Goal: Check status: Check status

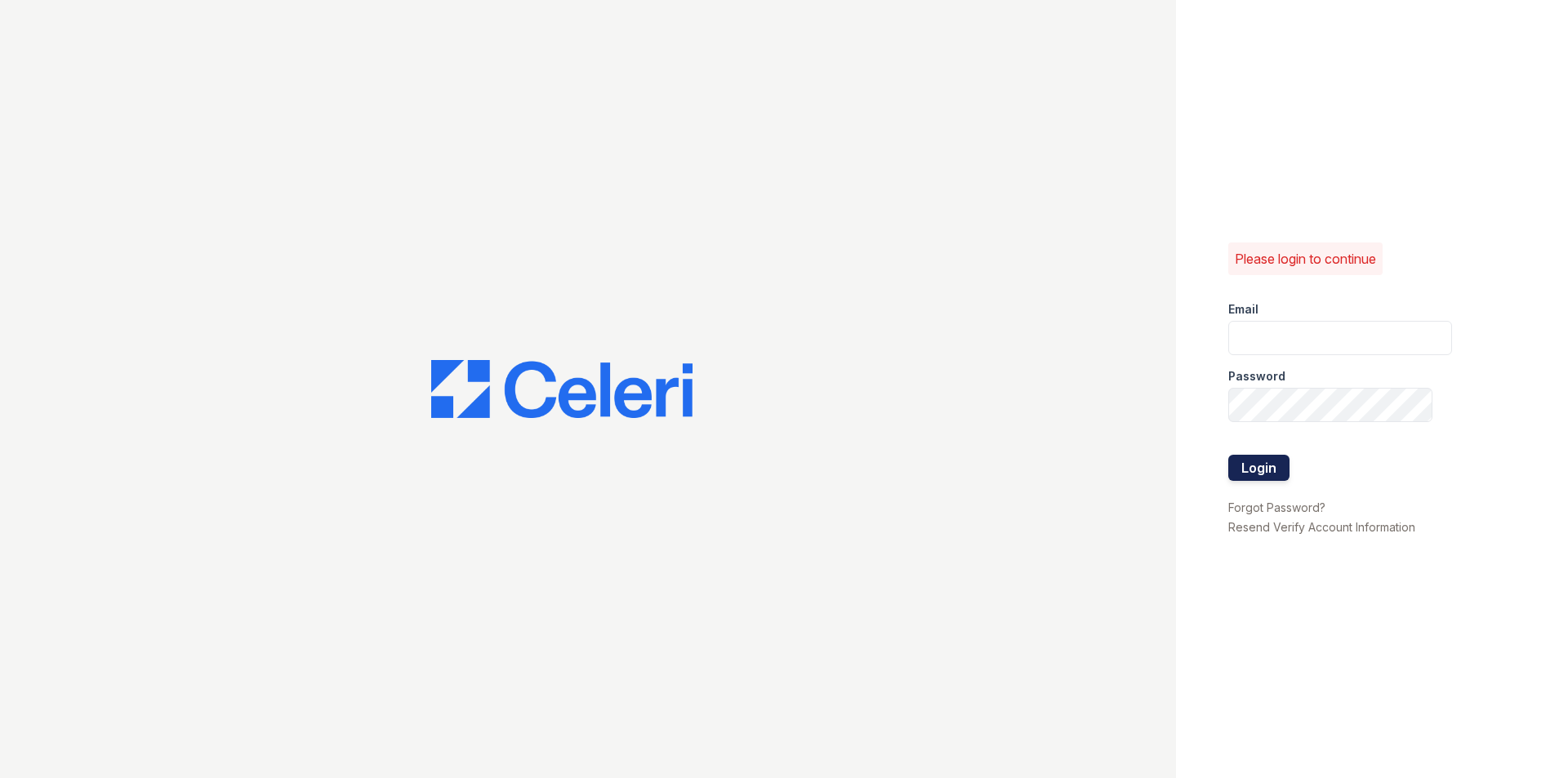
type input "[DOMAIN_NAME][EMAIL_ADDRESS][DOMAIN_NAME]"
click at [1247, 470] on button "Login" at bounding box center [1259, 467] width 62 height 26
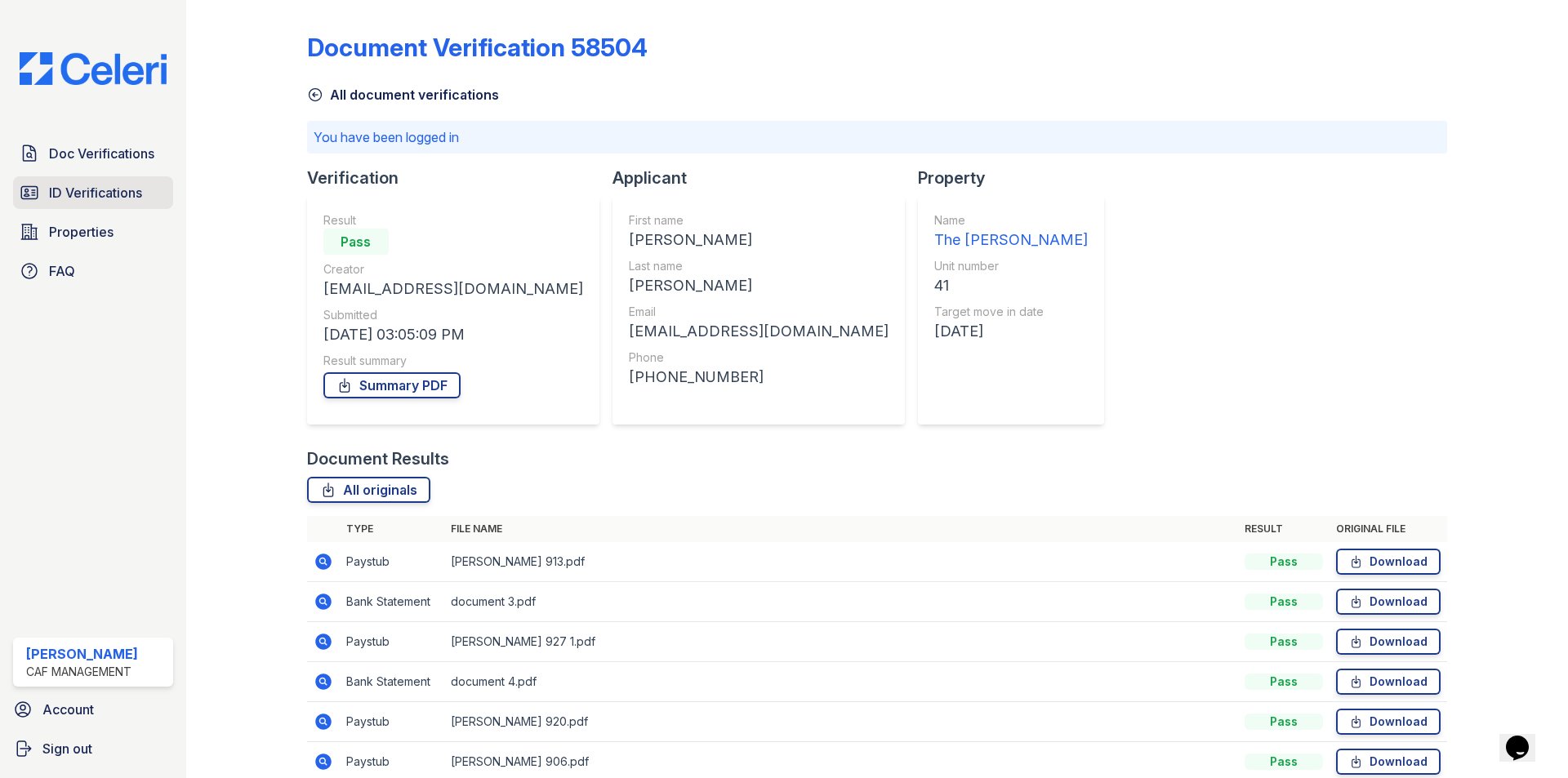
click at [121, 182] on link "ID Verifications" at bounding box center [93, 192] width 161 height 33
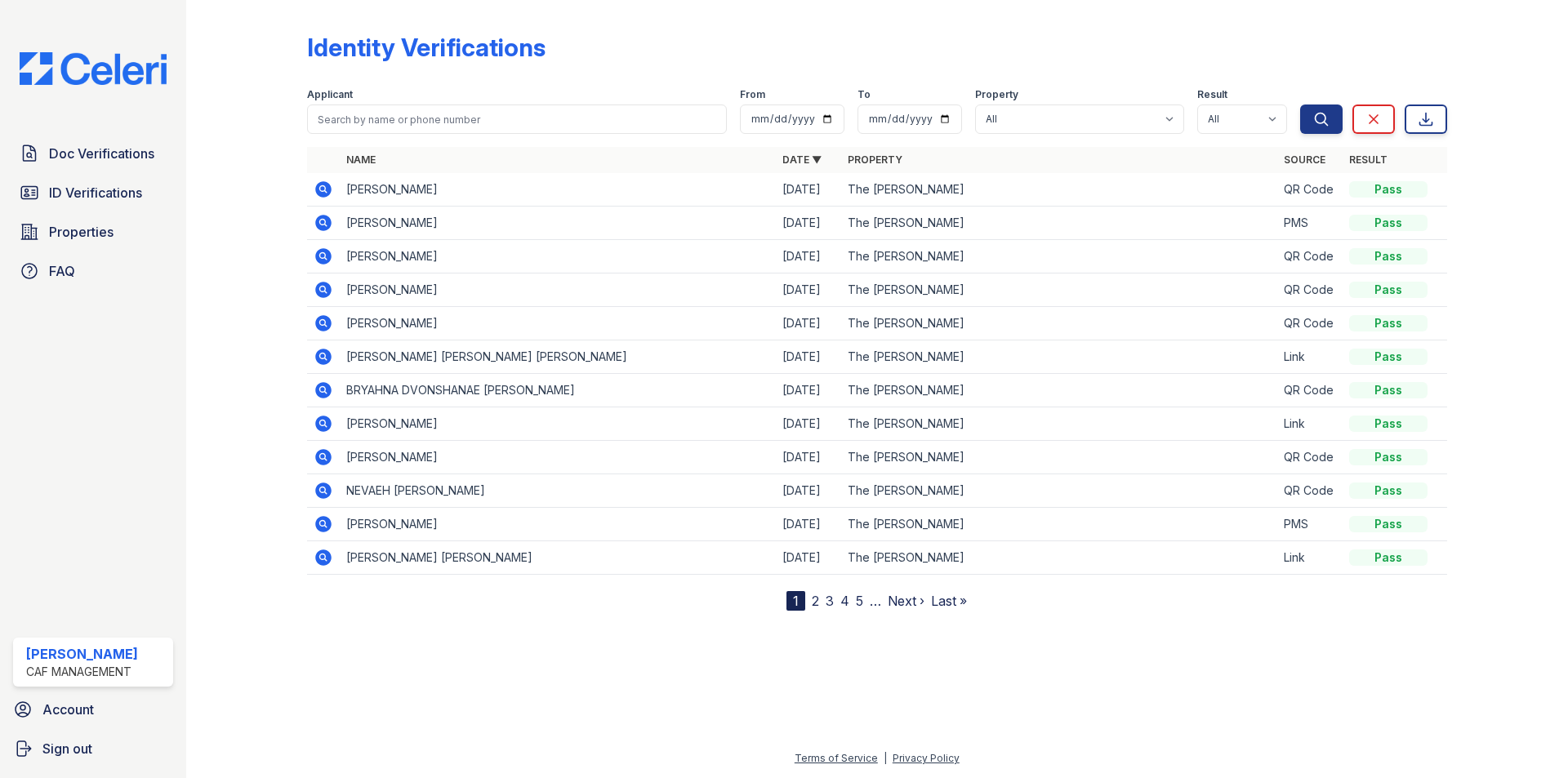
click at [326, 227] on icon at bounding box center [324, 223] width 17 height 17
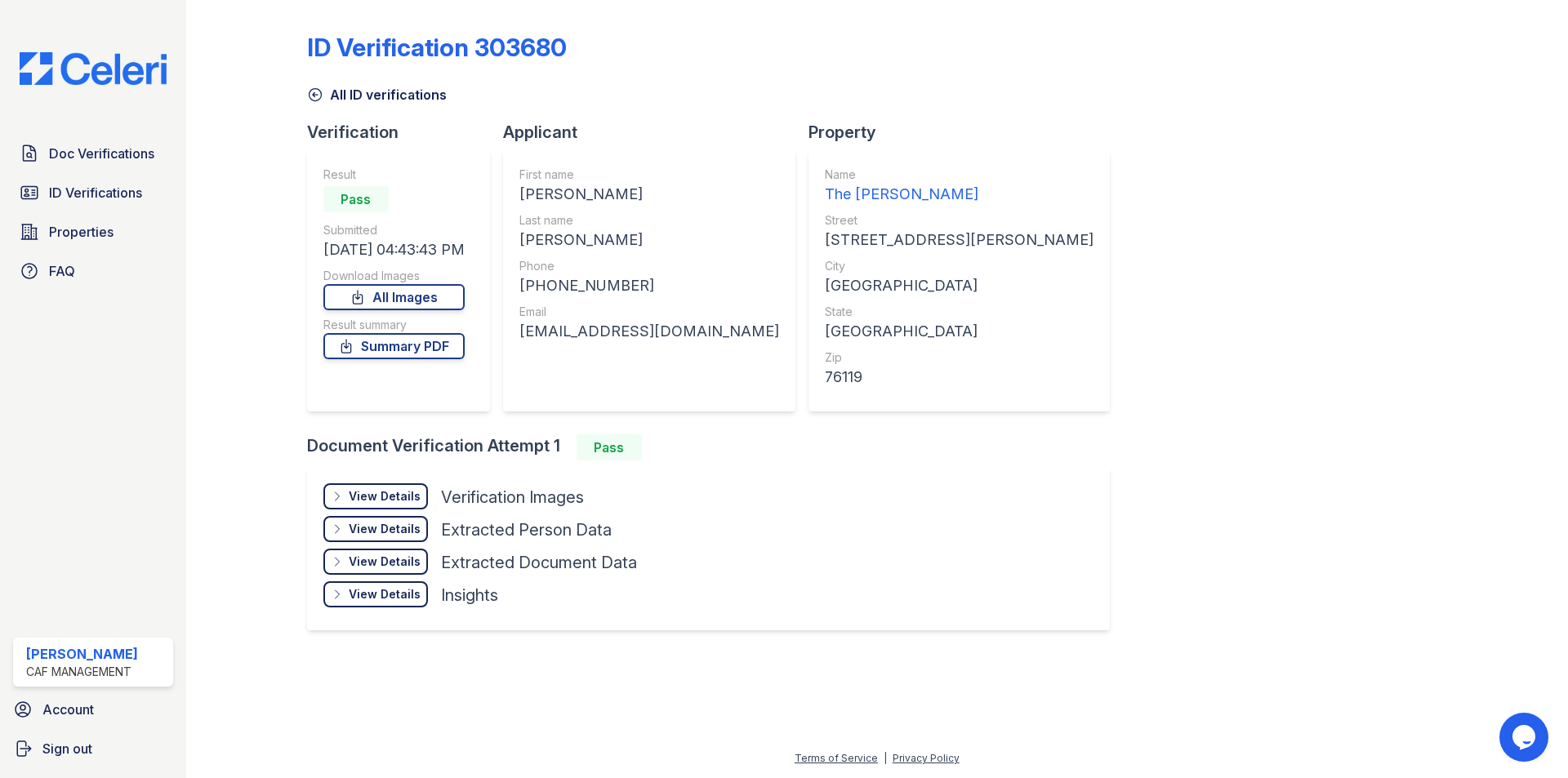
click at [350, 492] on div "View Details Details" at bounding box center [376, 496] width 105 height 26
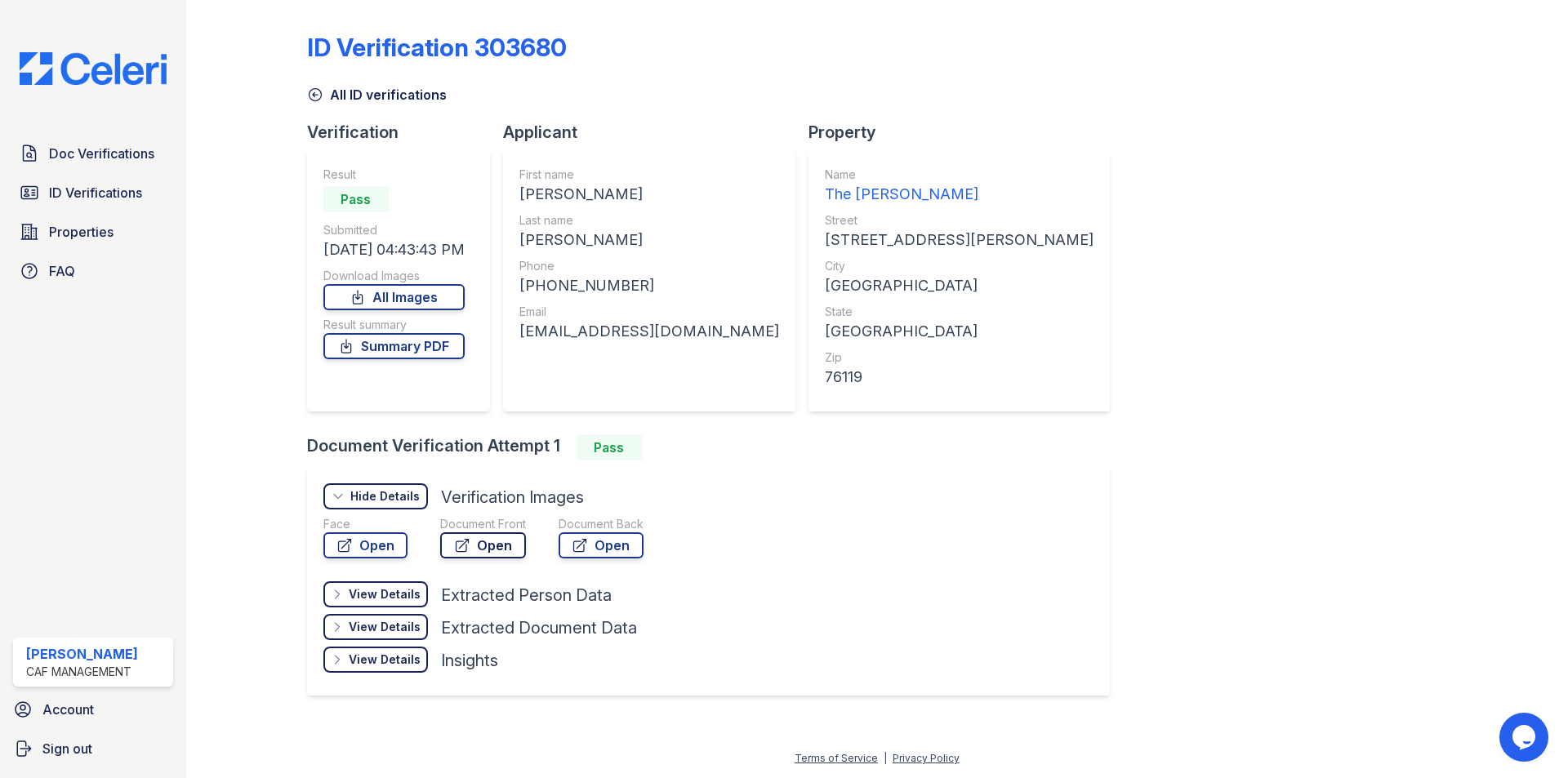
click at [492, 551] on link "Open" at bounding box center [483, 546] width 86 height 26
click at [109, 180] on link "ID Verifications" at bounding box center [93, 192] width 161 height 33
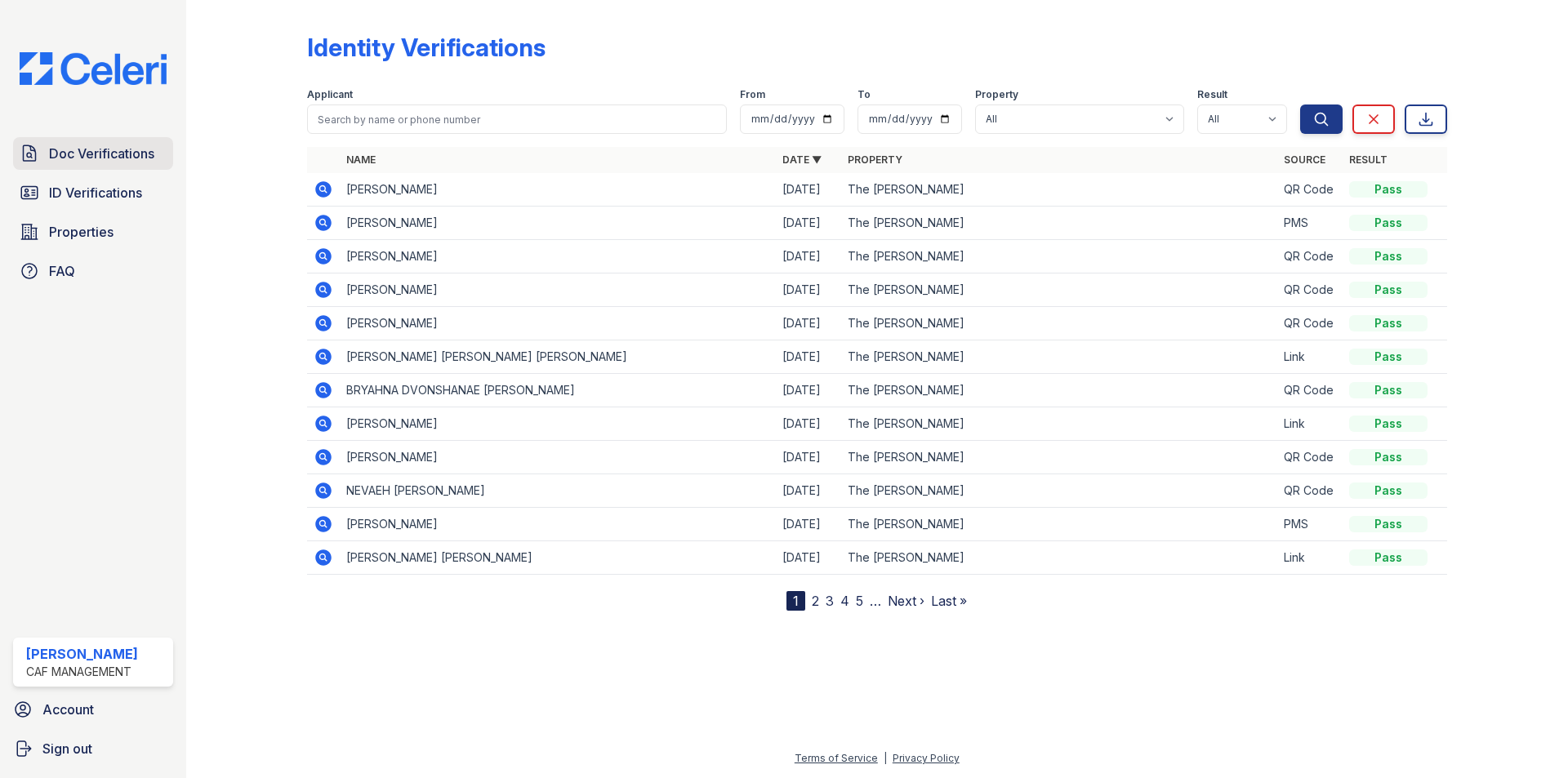
click at [129, 162] on span "Doc Verifications" at bounding box center [102, 153] width 105 height 20
